Goal: Task Accomplishment & Management: Manage account settings

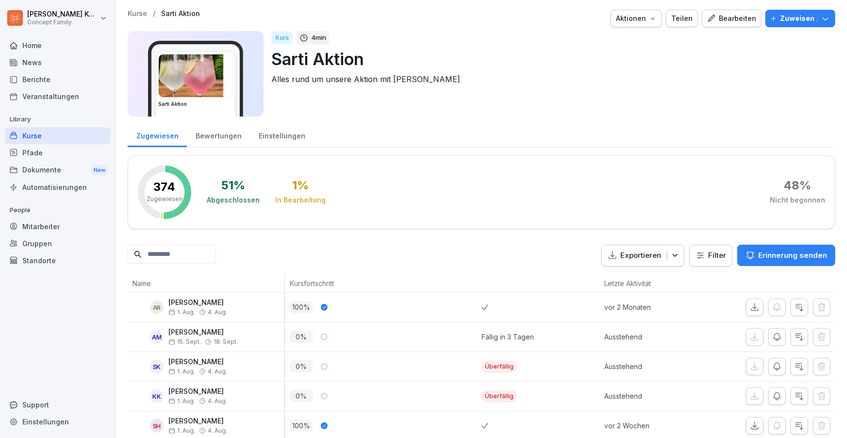
click at [289, 134] on div "Einstellungen" at bounding box center [282, 134] width 64 height 25
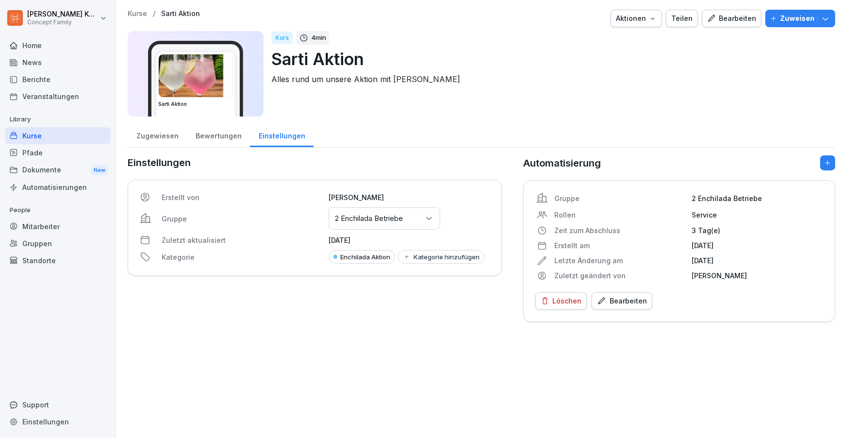
click at [643, 26] on button "Aktionen" at bounding box center [635, 18] width 51 height 17
click at [205, 143] on html "[PERSON_NAME] Concept Family Home News Berichte Veranstaltungen Library Kurse P…" at bounding box center [423, 219] width 847 height 438
click at [168, 142] on div "Zugewiesen" at bounding box center [157, 134] width 59 height 25
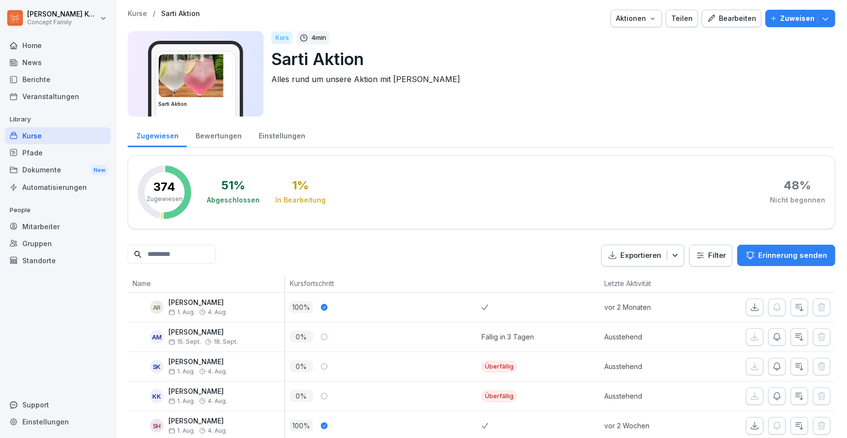
click at [648, 17] on div "Aktionen" at bounding box center [636, 18] width 41 height 11
click at [725, 22] on div "Bearbeiten" at bounding box center [731, 18] width 49 height 11
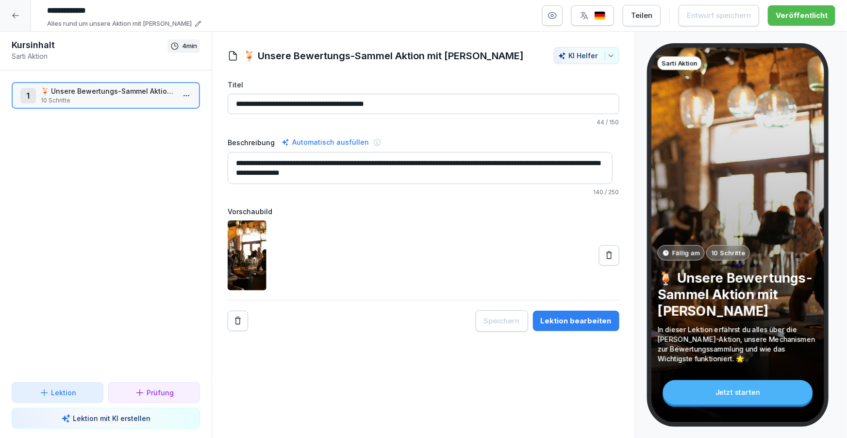
click at [15, 29] on div at bounding box center [15, 15] width 31 height 31
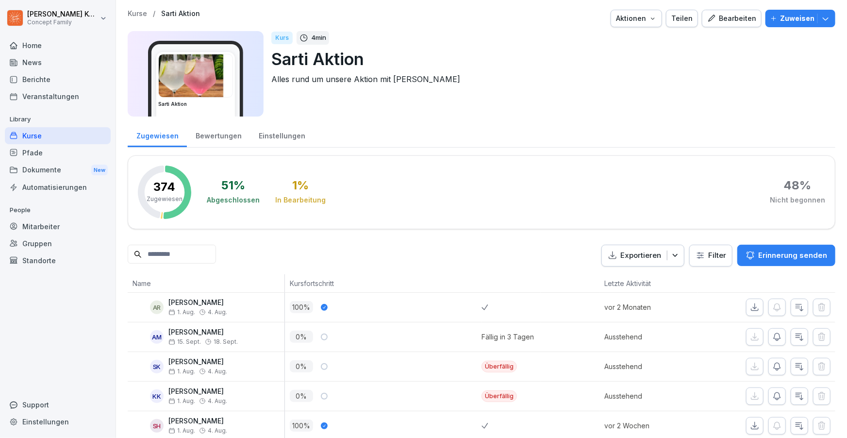
click at [631, 28] on div "Kurse / [PERSON_NAME] Aktion Aktionen Teilen Bearbeiten Zuweisen [PERSON_NAME] …" at bounding box center [481, 66] width 707 height 113
click at [642, 21] on div "Aktionen" at bounding box center [636, 18] width 41 height 11
click at [619, 89] on p "Kurs archivieren" at bounding box center [599, 90] width 52 height 9
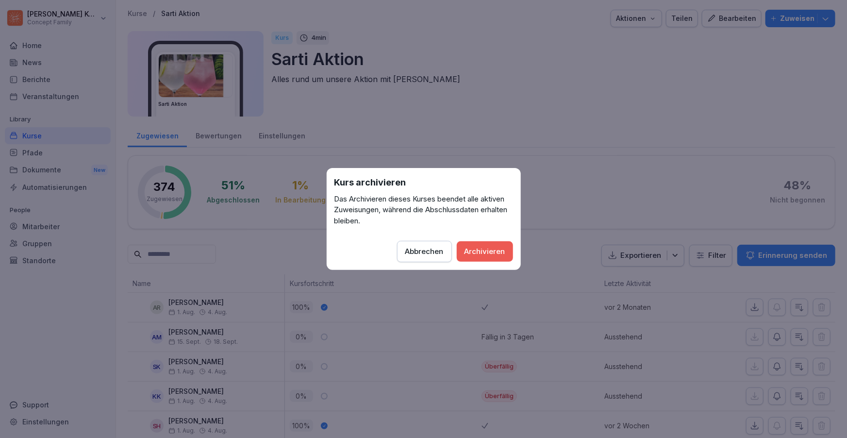
click at [481, 259] on button "Archivieren" at bounding box center [485, 251] width 56 height 20
click at [490, 265] on div "Kurs archivieren Das Archivieren dieses Kurses beendet alle aktiven Zuweisungen…" at bounding box center [423, 219] width 194 height 102
click at [492, 254] on div "Archivieren" at bounding box center [484, 251] width 41 height 11
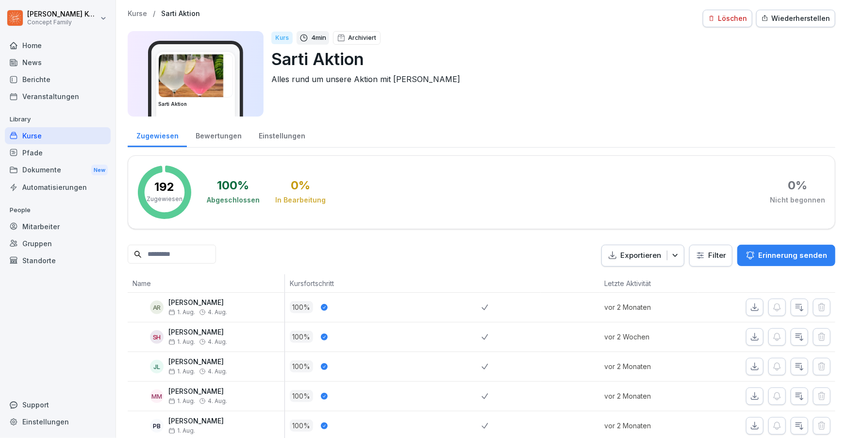
click at [44, 46] on div "Home" at bounding box center [58, 45] width 106 height 17
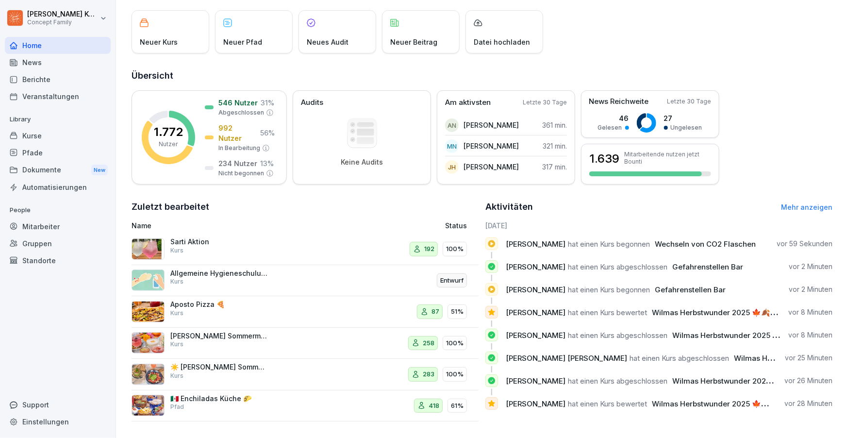
scroll to position [61, 0]
click at [39, 134] on div "Kurse" at bounding box center [58, 135] width 106 height 17
